Goal: Task Accomplishment & Management: Complete application form

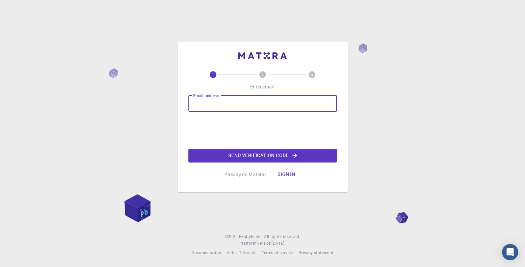
click at [235, 104] on input "Email address" at bounding box center [262, 104] width 149 height 16
click at [217, 106] on input "Email address" at bounding box center [262, 104] width 149 height 16
type input "FERREMATERIALESDELSUR2025@GMAIL.COM"
click at [273, 154] on button "Send verification code" at bounding box center [262, 156] width 149 height 14
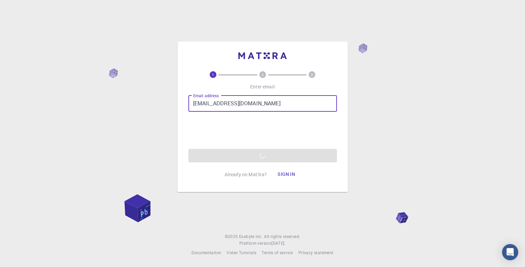
drag, startPoint x: 316, startPoint y: 104, endPoint x: 171, endPoint y: 105, distance: 145.1
click at [171, 105] on div "1 2 3 Enter email Email address FERREMATERIALESDELSUR2025@GMAIL.COM Email addre…" at bounding box center [262, 133] width 525 height 267
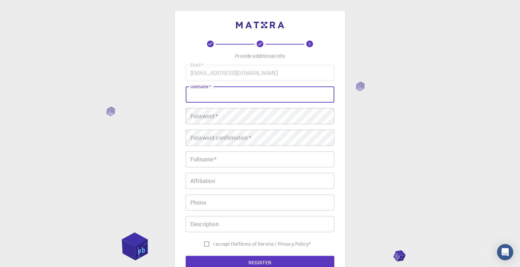
click at [261, 92] on input "username   *" at bounding box center [260, 94] width 149 height 16
type input "DCDS"
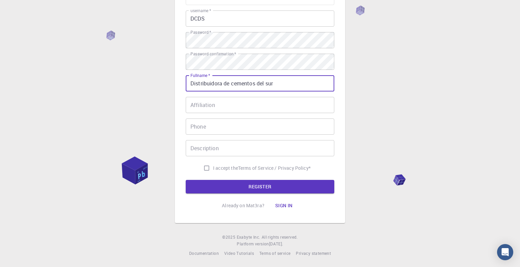
scroll to position [77, 0]
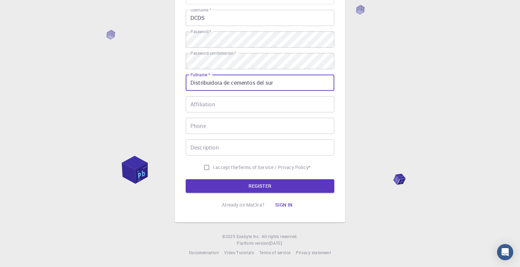
type input "Distribuidora de cementos del sur"
click at [242, 113] on div "Email   * FERREMATERIALESDELSUR2025@GMAIL.COM Email   * username   * DCDS usern…" at bounding box center [260, 81] width 149 height 186
click at [245, 107] on input "Affiliation" at bounding box center [260, 104] width 149 height 16
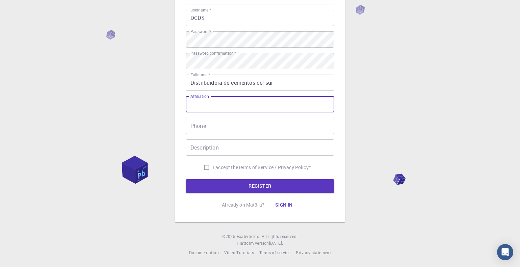
click at [243, 123] on input "Phone" at bounding box center [260, 126] width 149 height 16
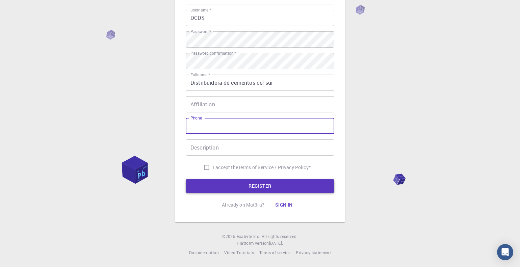
click at [239, 181] on button "REGISTER" at bounding box center [260, 186] width 149 height 14
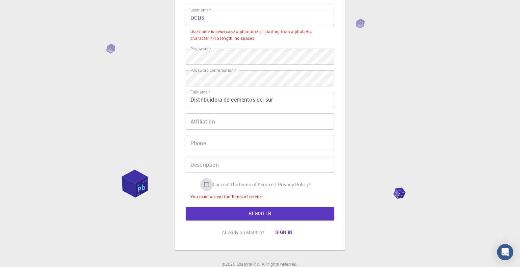
click at [208, 186] on input "I accept the Terms of Service / Privacy Policy *" at bounding box center [206, 184] width 13 height 13
checkbox input "true"
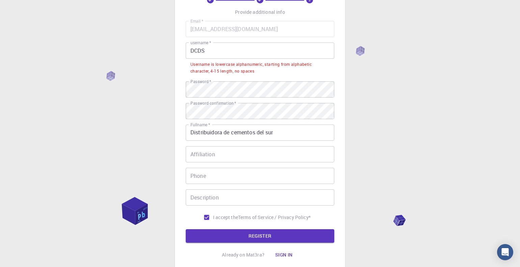
scroll to position [0, 0]
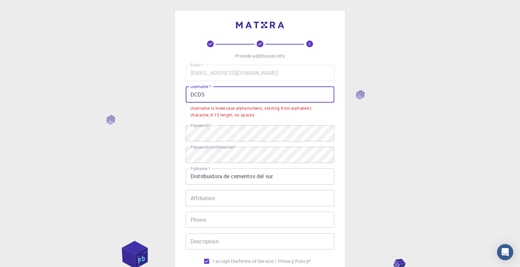
click at [234, 100] on input "DCDS" at bounding box center [260, 94] width 149 height 16
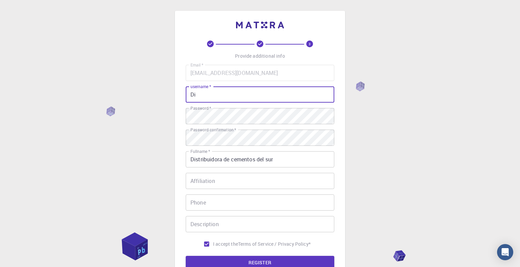
type input "D"
click at [186, 256] on button "REGISTER" at bounding box center [260, 263] width 149 height 14
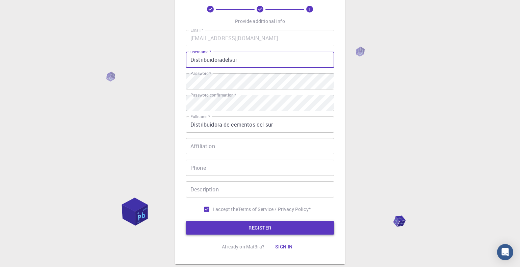
scroll to position [77, 0]
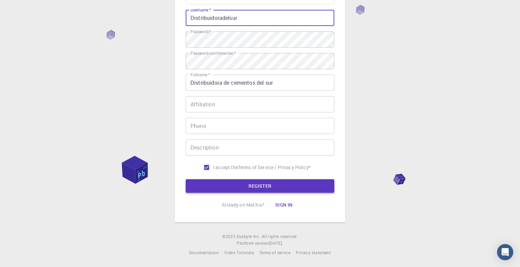
click at [265, 189] on button "REGISTER" at bounding box center [260, 186] width 149 height 14
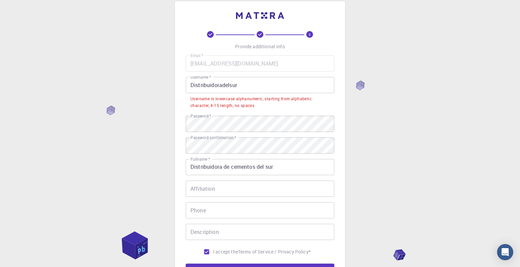
scroll to position [9, 0]
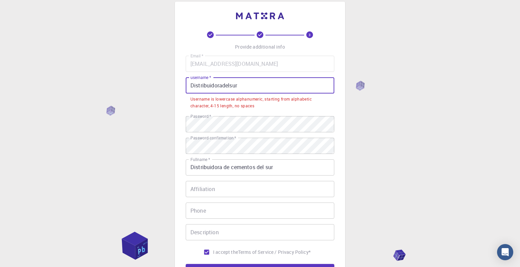
click at [241, 86] on input "Distribuidoradelsur" at bounding box center [260, 85] width 149 height 16
click at [193, 83] on input "Distribuidoradelsur" at bounding box center [260, 85] width 149 height 16
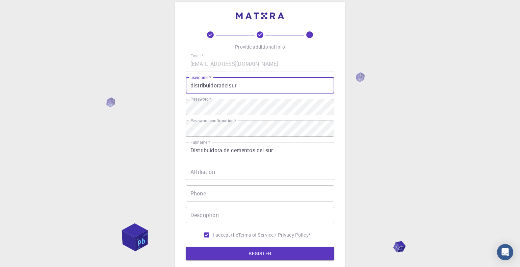
click at [186, 247] on button "REGISTER" at bounding box center [260, 254] width 149 height 14
click at [280, 78] on input "Distribuidoradelsur" at bounding box center [260, 85] width 149 height 16
type input "Distribuidoradelsur"
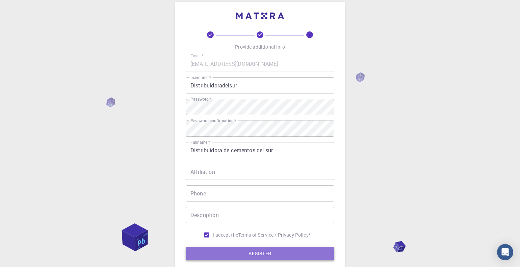
click at [249, 255] on button "REGISTER" at bounding box center [260, 254] width 149 height 14
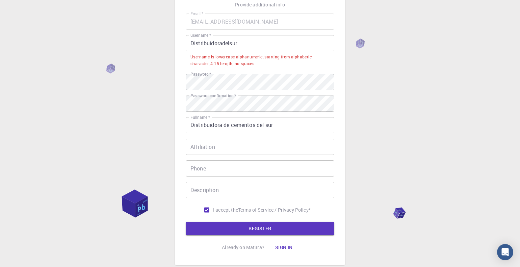
scroll to position [26, 0]
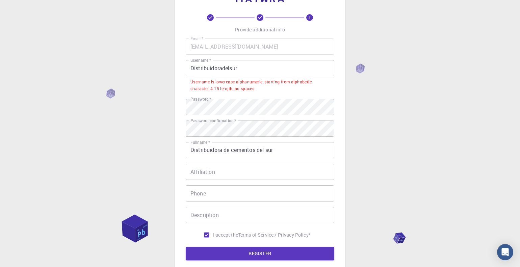
click at [250, 70] on input "Distribuidoradelsur" at bounding box center [260, 68] width 149 height 16
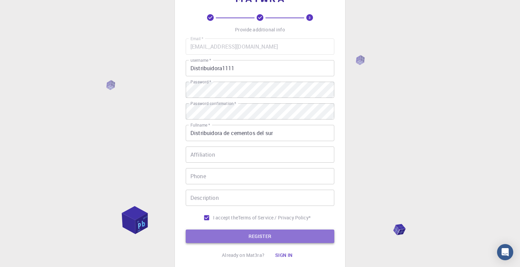
click at [235, 231] on button "REGISTER" at bounding box center [260, 237] width 149 height 14
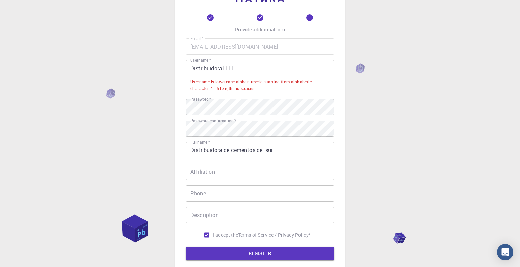
click at [252, 70] on input "Distribuidora1111" at bounding box center [260, 68] width 149 height 16
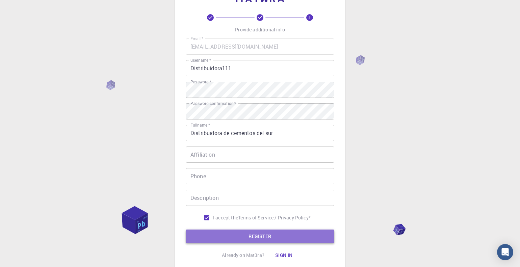
click at [245, 232] on button "REGISTER" at bounding box center [260, 237] width 149 height 14
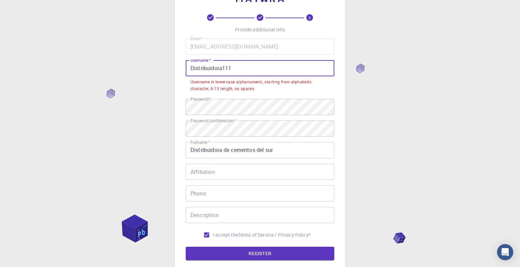
click at [245, 70] on input "Distribuidora111" at bounding box center [260, 68] width 149 height 16
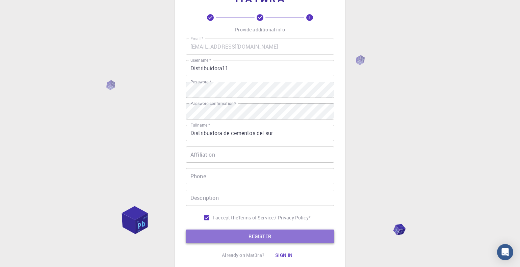
click at [240, 241] on button "REGISTER" at bounding box center [260, 237] width 149 height 14
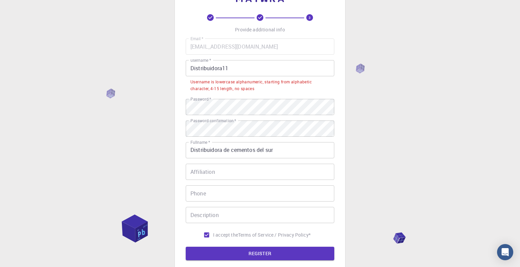
click at [235, 62] on input "Distribuidora11" at bounding box center [260, 68] width 149 height 16
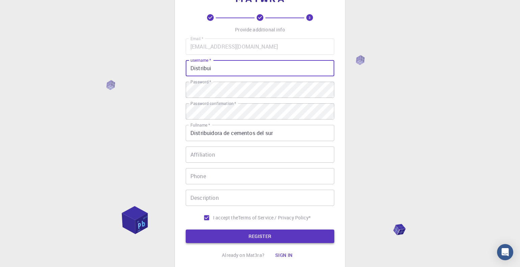
click at [223, 238] on button "REGISTER" at bounding box center [260, 237] width 149 height 14
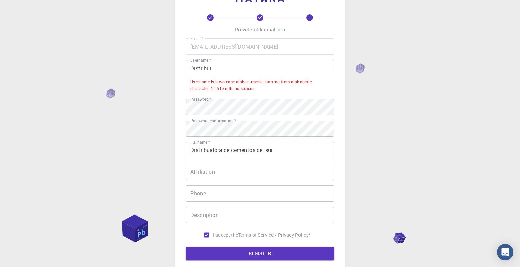
click at [228, 57] on div "Email   * FERREMATERIALESDELSUR2025@GMAIL.COM Email   * username   * Distribui …" at bounding box center [260, 139] width 149 height 203
click at [232, 72] on input "Distribui" at bounding box center [260, 68] width 149 height 16
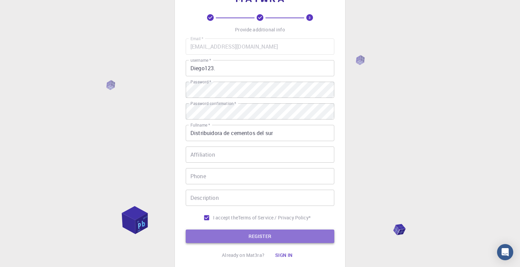
click at [209, 239] on button "REGISTER" at bounding box center [260, 237] width 149 height 14
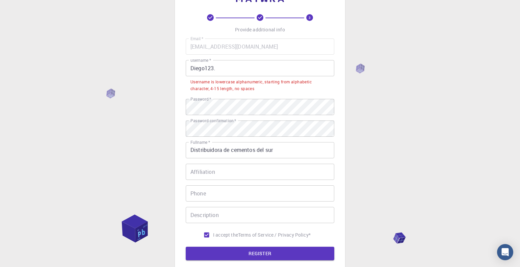
click at [242, 73] on input "Diego123." at bounding box center [260, 68] width 149 height 16
drag, startPoint x: 253, startPoint y: 71, endPoint x: 134, endPoint y: 63, distance: 119.8
click at [134, 63] on div "3 Provide additional info Email   * FERREMATERIALESDELSUR2025@GMAIL.COM Email  …" at bounding box center [260, 154] width 520 height 361
paste input "diego123"
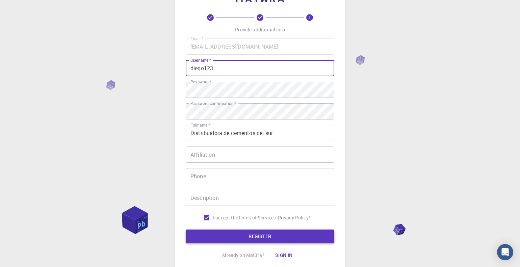
type input "diego123"
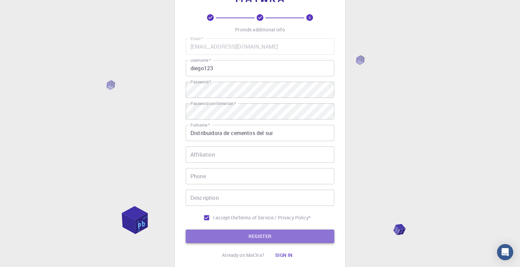
click at [240, 238] on button "REGISTER" at bounding box center [260, 237] width 149 height 14
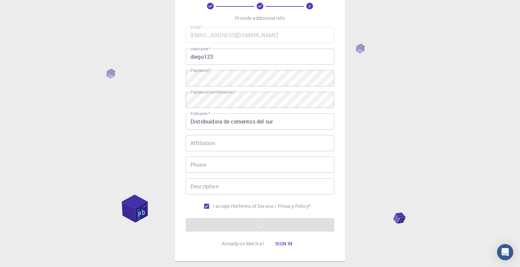
scroll to position [77, 0]
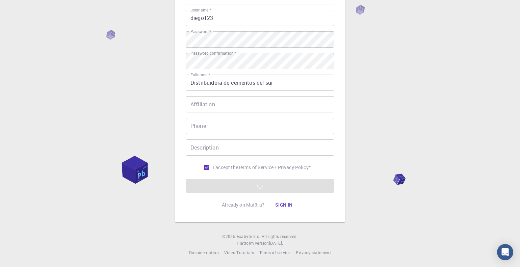
click at [263, 187] on form "Email   * FERREMATERIALESDELSUR2025@GMAIL.COM Email   * username   * diego123 u…" at bounding box center [260, 90] width 149 height 205
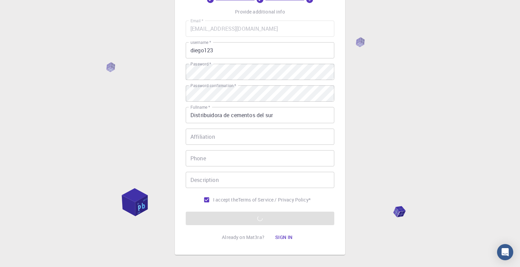
scroll to position [0, 0]
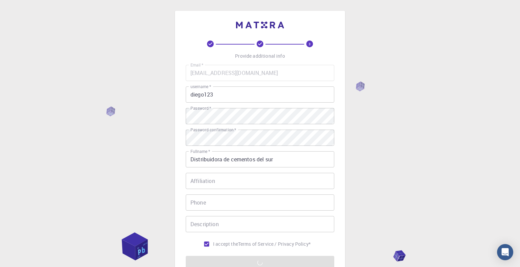
click at [256, 86] on input "diego123" at bounding box center [260, 94] width 149 height 16
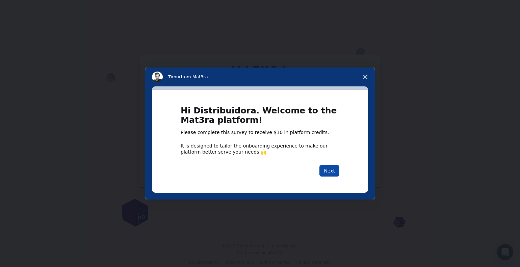
click at [325, 169] on button "Next" at bounding box center [329, 170] width 20 height 11
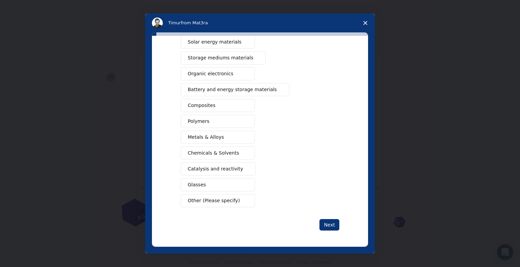
scroll to position [9, 0]
click at [235, 169] on button "Catalysis and reactivity" at bounding box center [218, 168] width 75 height 13
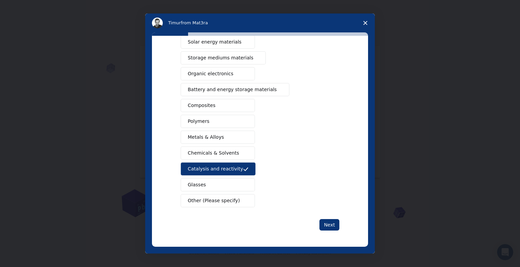
click at [215, 158] on button "Chemicals & Solvents" at bounding box center [218, 152] width 74 height 13
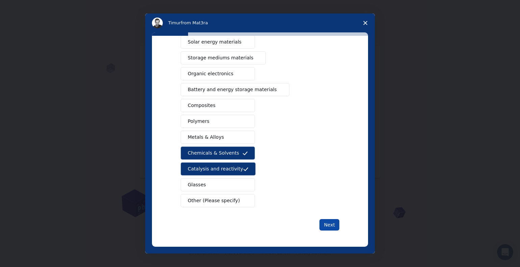
click at [330, 226] on button "Next" at bounding box center [329, 224] width 20 height 11
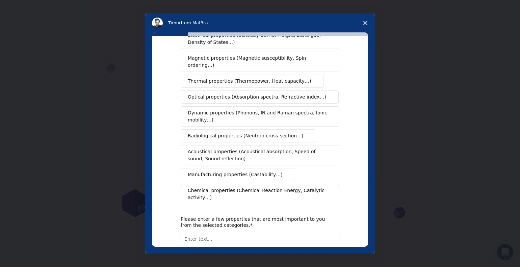
scroll to position [68, 0]
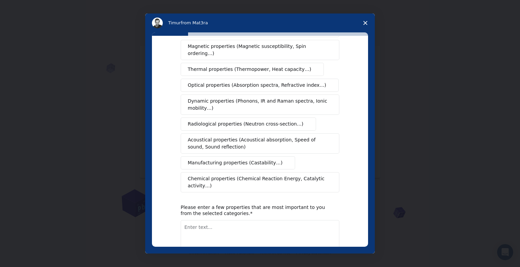
click at [244, 175] on span "Chemical properties (Chemical Reaction Energy, Catalytic activity…)" at bounding box center [258, 182] width 140 height 14
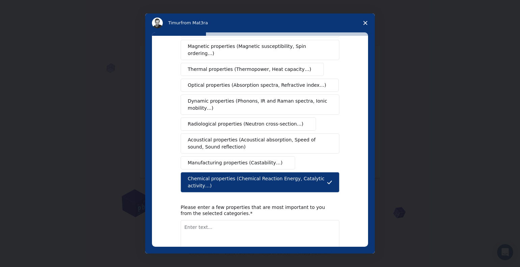
scroll to position [94, 0]
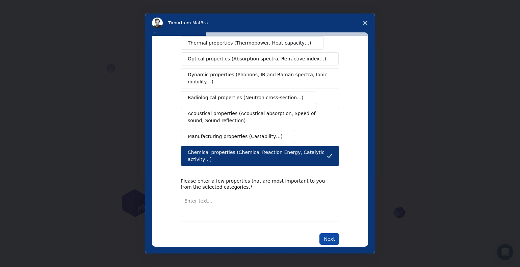
click at [336, 233] on button "Next" at bounding box center [329, 238] width 20 height 11
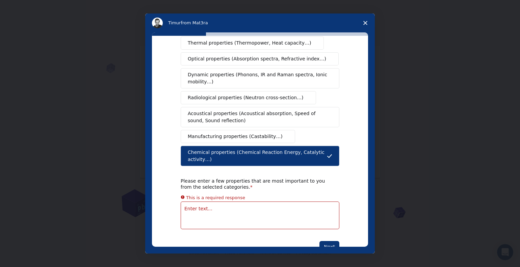
click at [244, 202] on textarea "Enter text..." at bounding box center [260, 216] width 159 height 28
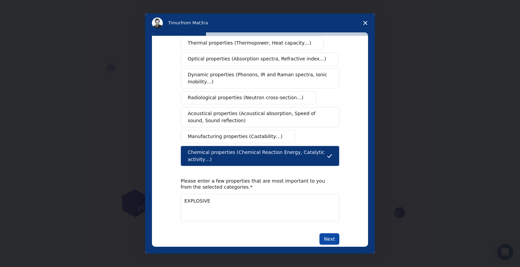
type textarea "EXPLOSIVE"
click at [329, 233] on button "Next" at bounding box center [329, 238] width 20 height 11
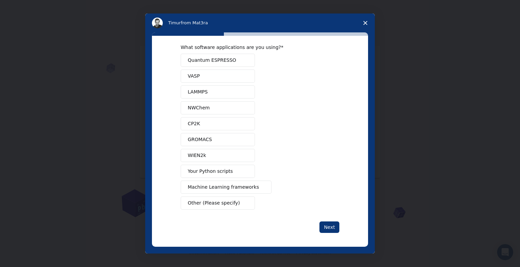
scroll to position [10, 0]
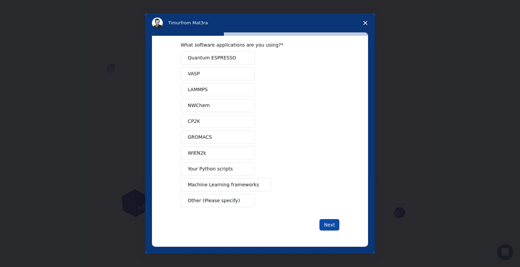
click at [326, 221] on button "Next" at bounding box center [329, 224] width 20 height 11
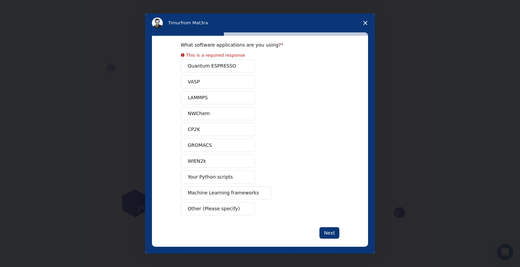
click at [229, 173] on button "Your Python scripts" at bounding box center [218, 176] width 74 height 13
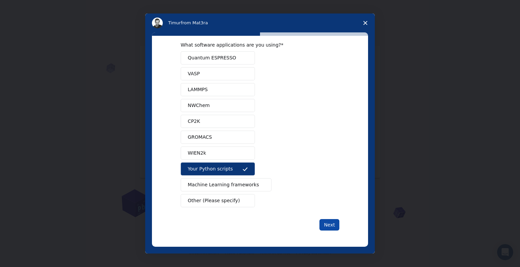
click at [324, 229] on button "Next" at bounding box center [329, 224] width 20 height 11
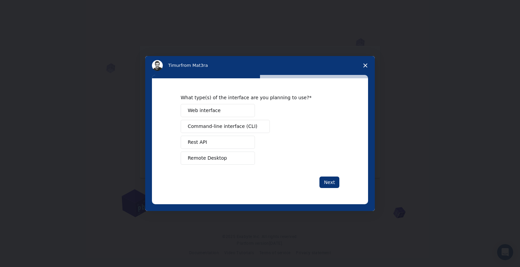
click at [238, 112] on button "Web interface" at bounding box center [218, 110] width 74 height 13
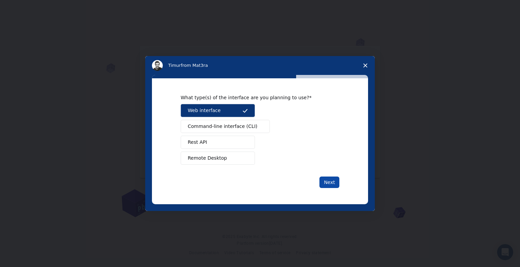
click at [330, 181] on button "Next" at bounding box center [329, 182] width 20 height 11
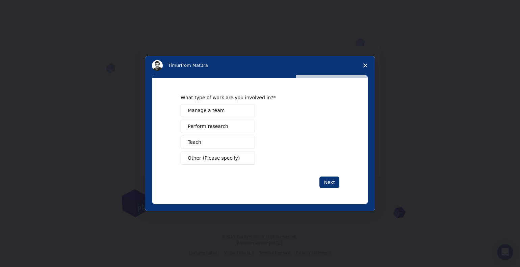
click at [236, 129] on button "Perform research" at bounding box center [218, 126] width 74 height 13
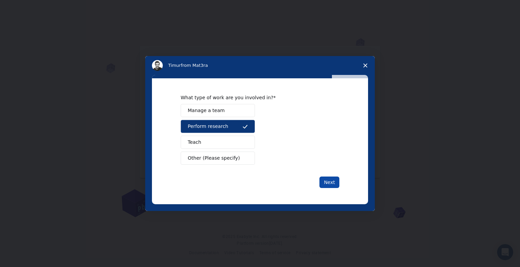
click at [328, 178] on button "Next" at bounding box center [329, 182] width 20 height 11
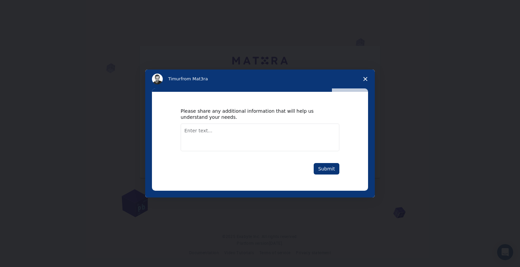
click at [271, 137] on textarea "Enter text..." at bounding box center [260, 138] width 159 height 28
click at [325, 171] on button "Submit" at bounding box center [327, 168] width 26 height 11
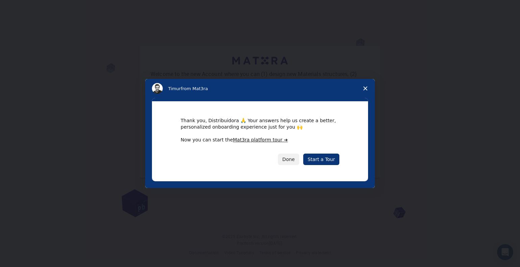
click at [325, 171] on div "Thank you, Distribuidora 🙏 Your answers help us create a better, personalized o…" at bounding box center [260, 141] width 216 height 80
click at [322, 157] on link "Start a Tour" at bounding box center [321, 159] width 36 height 11
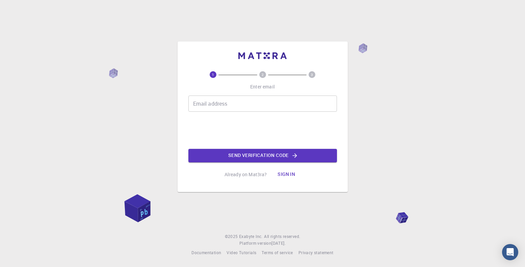
click at [245, 102] on input "Email address" at bounding box center [262, 104] width 149 height 16
click at [285, 100] on input "distribuidoradecementosdelsur" at bounding box center [262, 104] width 149 height 16
click at [291, 100] on input "distribuidoradecementosdelsur" at bounding box center [262, 104] width 149 height 16
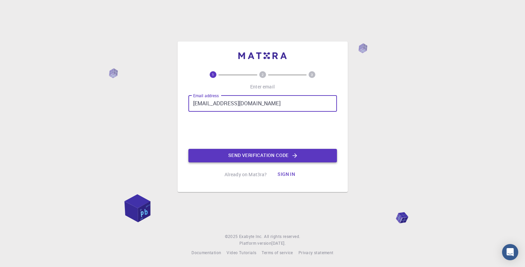
type input "distribuidoradecementosdelsur@gmail.com"
click at [274, 157] on button "Send verification code" at bounding box center [262, 156] width 149 height 14
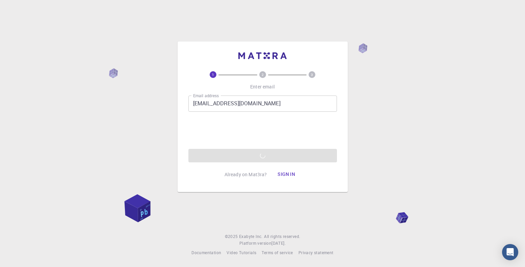
click at [255, 159] on div "Email address distribuidoradecementosdelsur@gmail.com Email address 0cAFcWeA6SI…" at bounding box center [262, 129] width 149 height 67
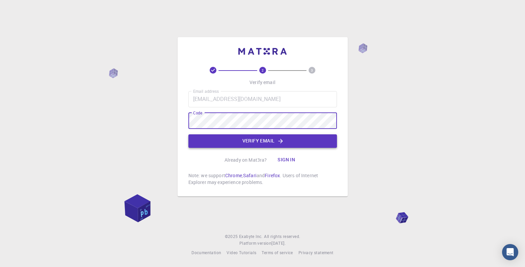
click at [308, 137] on button "Verify email" at bounding box center [262, 141] width 149 height 14
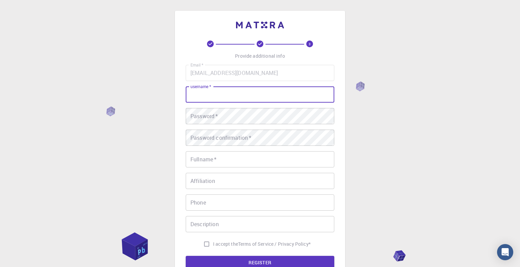
click at [248, 91] on input "username   *" at bounding box center [260, 94] width 149 height 16
click at [233, 97] on input "diego123" at bounding box center [260, 94] width 149 height 16
type input "diego123"
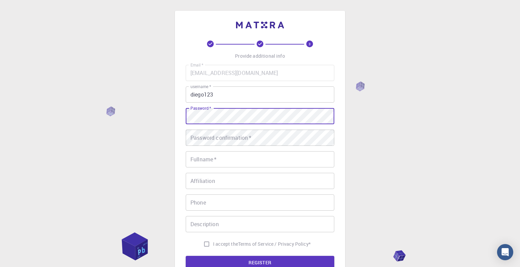
click at [232, 95] on input "diego123" at bounding box center [260, 94] width 149 height 16
click at [167, 123] on div "3 Provide additional info Email   * distribuidoradecementosdelsur@gmail.com Ema…" at bounding box center [260, 172] width 520 height 344
click at [200, 134] on div "Password confirmation   * Password confirmation   *" at bounding box center [260, 138] width 149 height 16
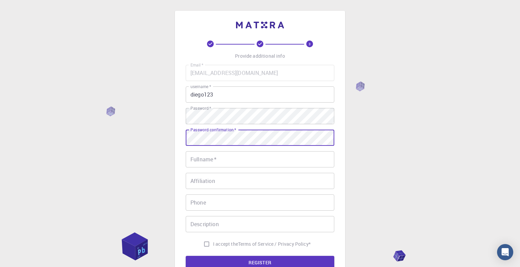
click at [267, 152] on input "Fullname   *" at bounding box center [260, 159] width 149 height 16
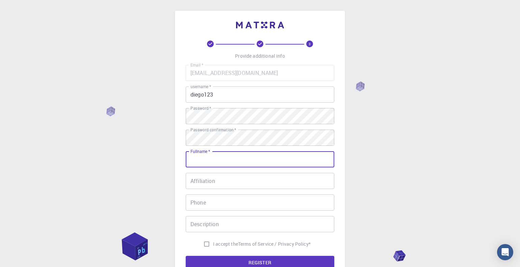
type input "Distribuidora de cementos del sur"
click at [241, 188] on input "Affiliation" at bounding box center [260, 181] width 149 height 16
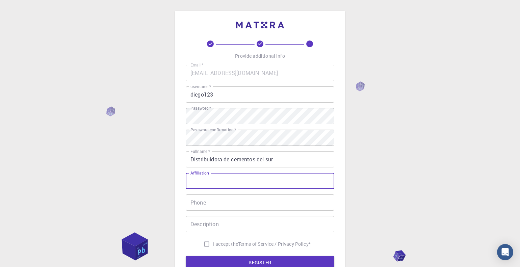
click at [206, 242] on input "I accept the Terms of Service / Privacy Policy *" at bounding box center [206, 244] width 13 height 13
checkbox input "true"
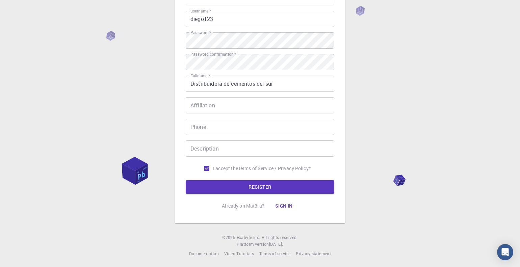
scroll to position [77, 0]
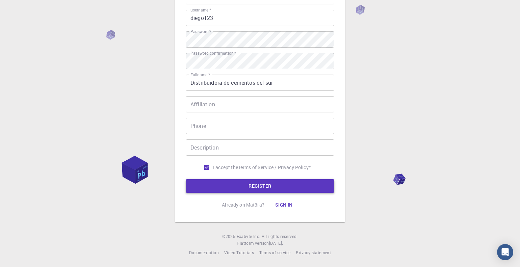
click at [234, 184] on button "REGISTER" at bounding box center [260, 186] width 149 height 14
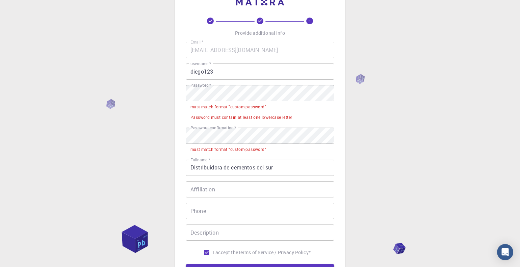
scroll to position [0, 0]
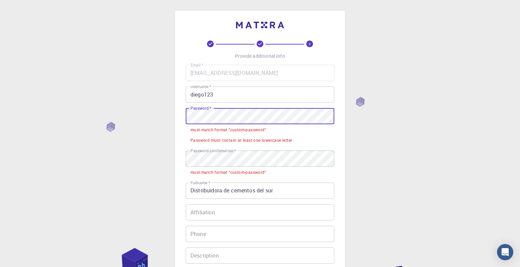
click at [172, 120] on div "3 Provide additional info Email   * distribuidoradecementosdelsur@gmail.com Ema…" at bounding box center [260, 187] width 520 height 375
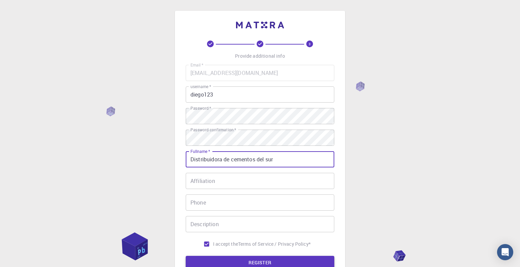
click at [244, 264] on button "REGISTER" at bounding box center [260, 263] width 149 height 14
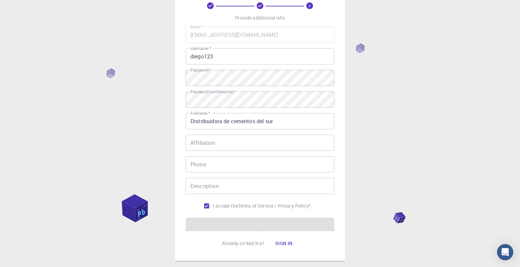
scroll to position [68, 0]
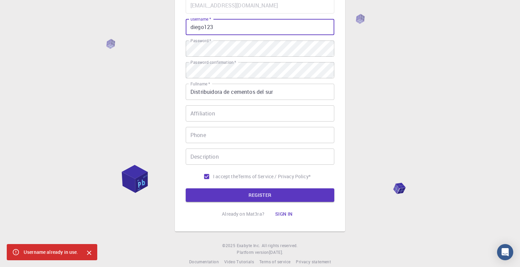
click at [226, 26] on input "diego123" at bounding box center [260, 27] width 149 height 16
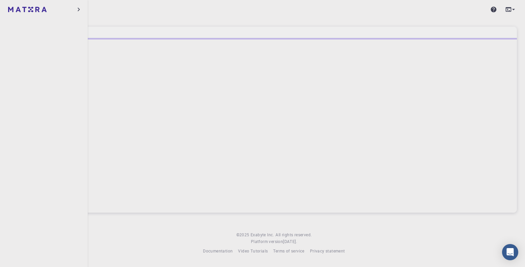
click at [74, 8] on div at bounding box center [44, 9] width 88 height 19
click at [77, 9] on icon "button" at bounding box center [78, 9] width 7 height 7
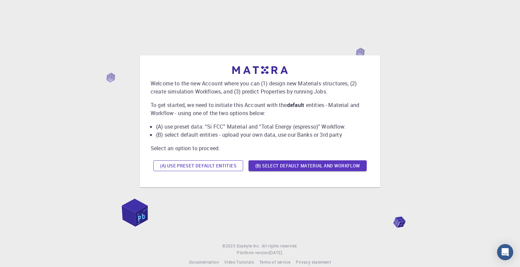
click at [225, 163] on button "(A) Use preset default entities" at bounding box center [198, 165] width 90 height 11
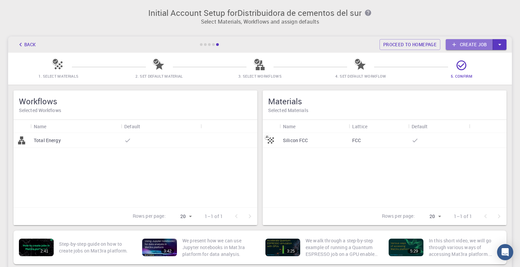
click at [471, 47] on link "Create job" at bounding box center [469, 44] width 47 height 11
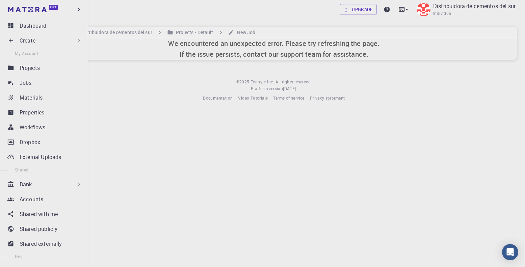
click at [37, 36] on div "Create" at bounding box center [45, 41] width 80 height 14
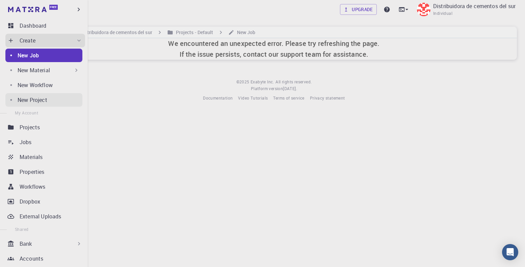
click at [52, 99] on div "New Project" at bounding box center [50, 100] width 65 height 8
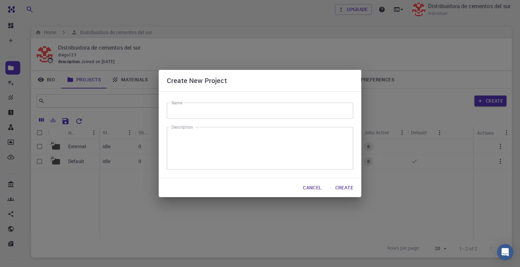
click at [186, 116] on input "Name" at bounding box center [260, 111] width 186 height 16
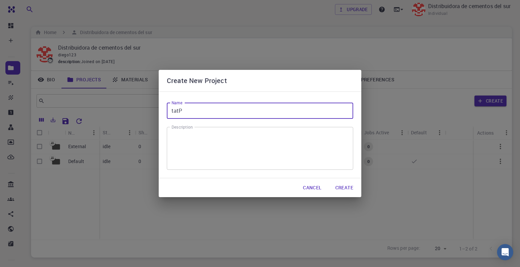
type input "tatP"
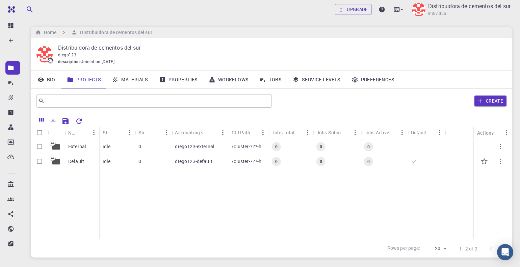
click at [504, 158] on icon "button" at bounding box center [500, 161] width 8 height 8
click at [500, 59] on div at bounding box center [260, 133] width 520 height 267
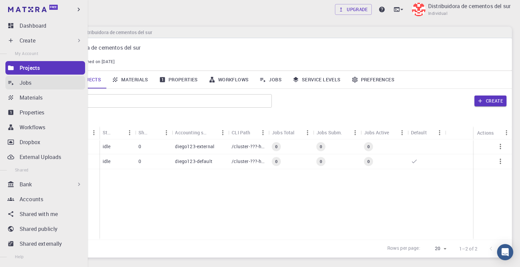
click at [23, 78] on link "Jobs" at bounding box center [45, 83] width 80 height 14
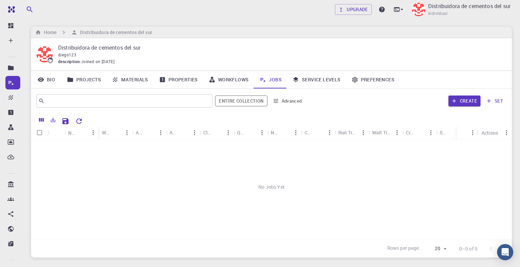
click at [84, 75] on link "Projects" at bounding box center [83, 80] width 45 height 18
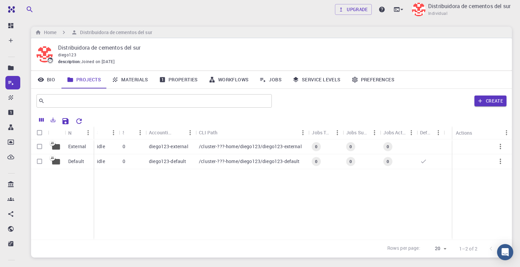
click at [154, 78] on link "Properties" at bounding box center [179, 80] width 50 height 18
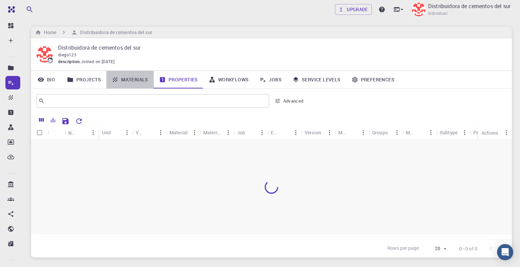
drag, startPoint x: 152, startPoint y: 79, endPoint x: 137, endPoint y: 78, distance: 14.5
click at [137, 78] on link "Materials" at bounding box center [129, 80] width 47 height 18
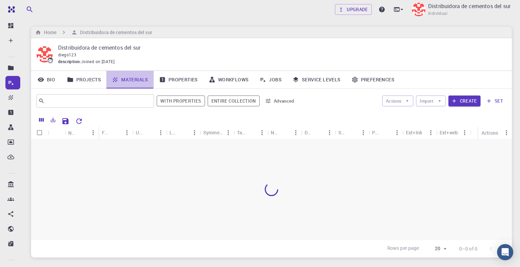
click at [137, 78] on link "Materials" at bounding box center [129, 80] width 47 height 18
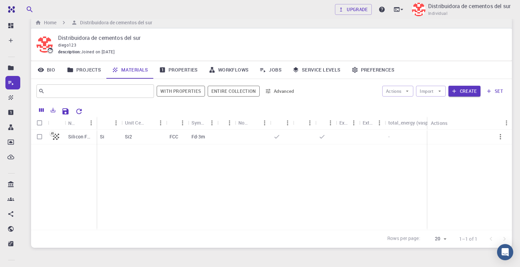
scroll to position [9, 0]
click at [497, 138] on icon "button" at bounding box center [500, 137] width 8 height 8
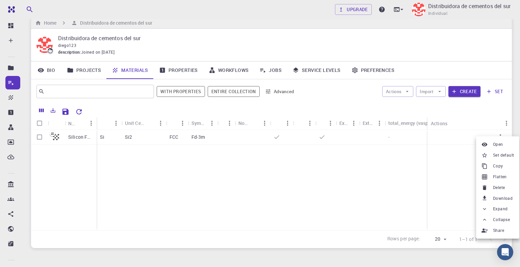
click at [452, 169] on div at bounding box center [260, 133] width 520 height 267
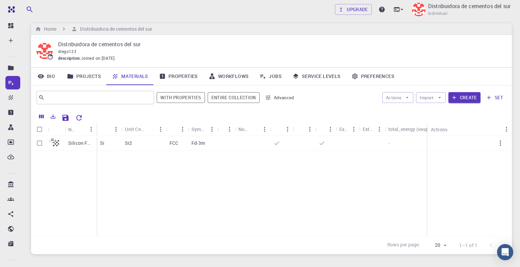
scroll to position [0, 0]
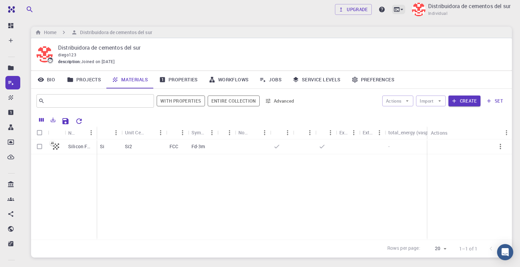
click at [401, 10] on icon at bounding box center [401, 9] width 3 height 1
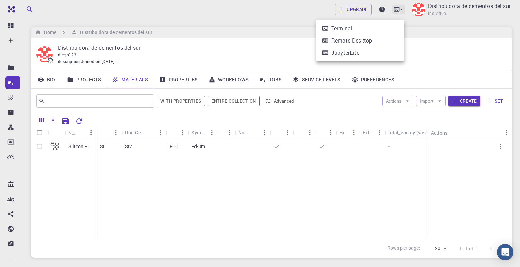
click at [401, 10] on div at bounding box center [260, 133] width 520 height 267
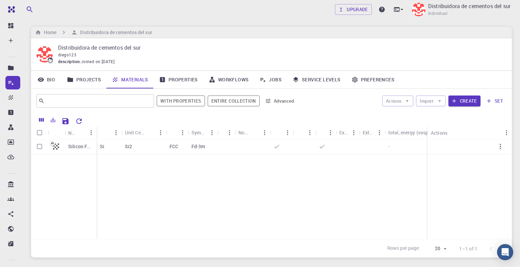
click at [118, 36] on div "Home Distribuidora de cementos del sur" at bounding box center [271, 32] width 481 height 11
click at [53, 29] on h6 "Home" at bounding box center [48, 32] width 15 height 7
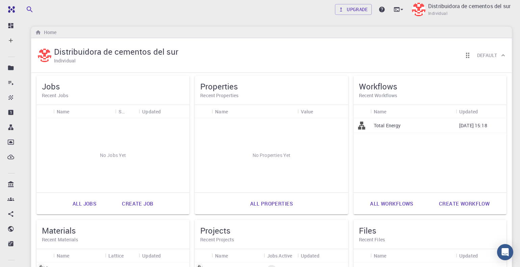
drag, startPoint x: 457, startPoint y: 121, endPoint x: 484, endPoint y: 140, distance: 33.2
click at [484, 140] on div "Total Energy [DATE] 15:18" at bounding box center [429, 155] width 153 height 74
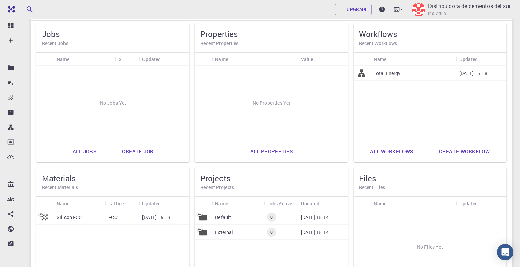
scroll to position [68, 0]
